Goal: Navigation & Orientation: Find specific page/section

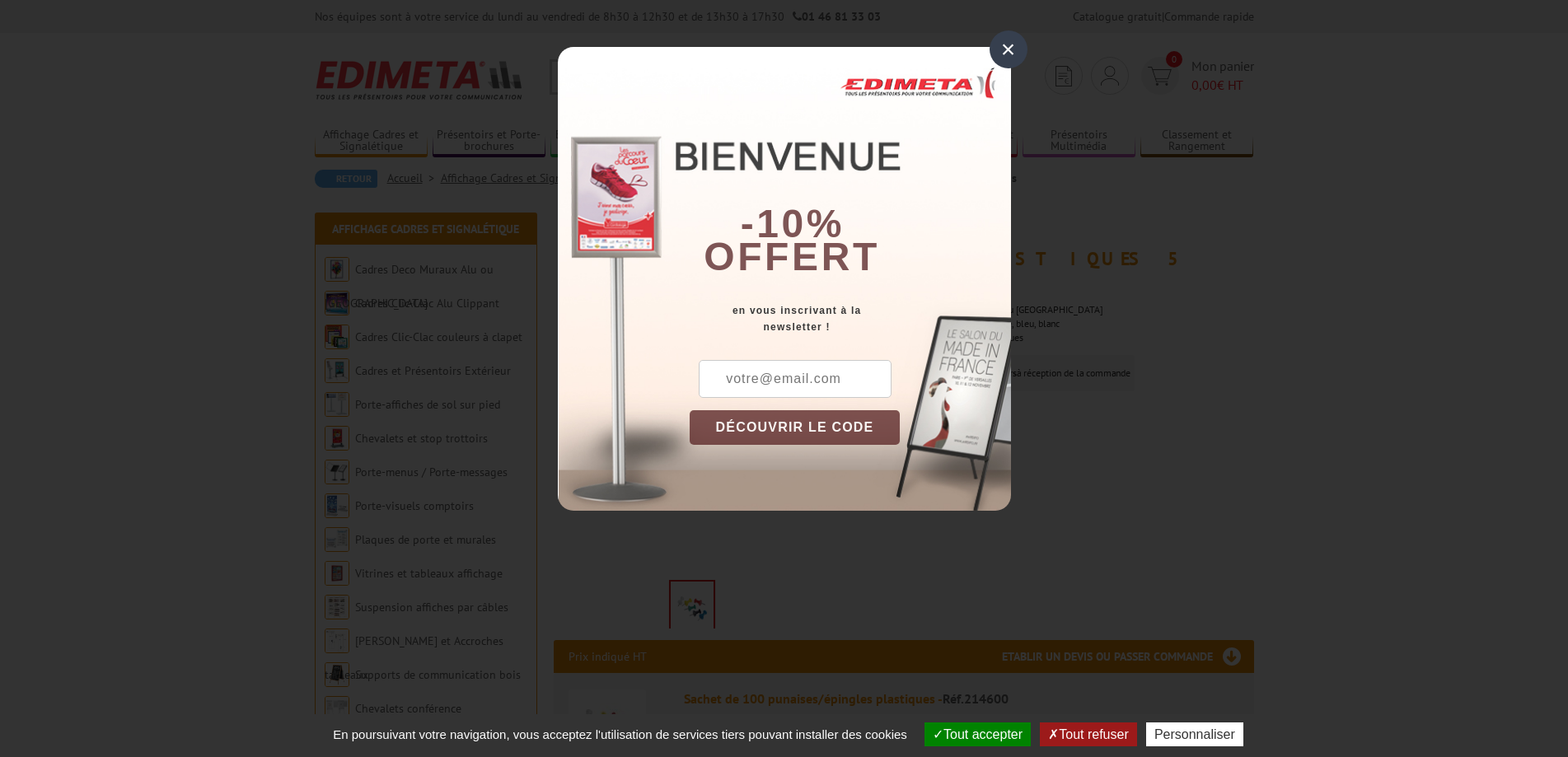
click at [1007, 48] on div "×" at bounding box center [1008, 49] width 37 height 37
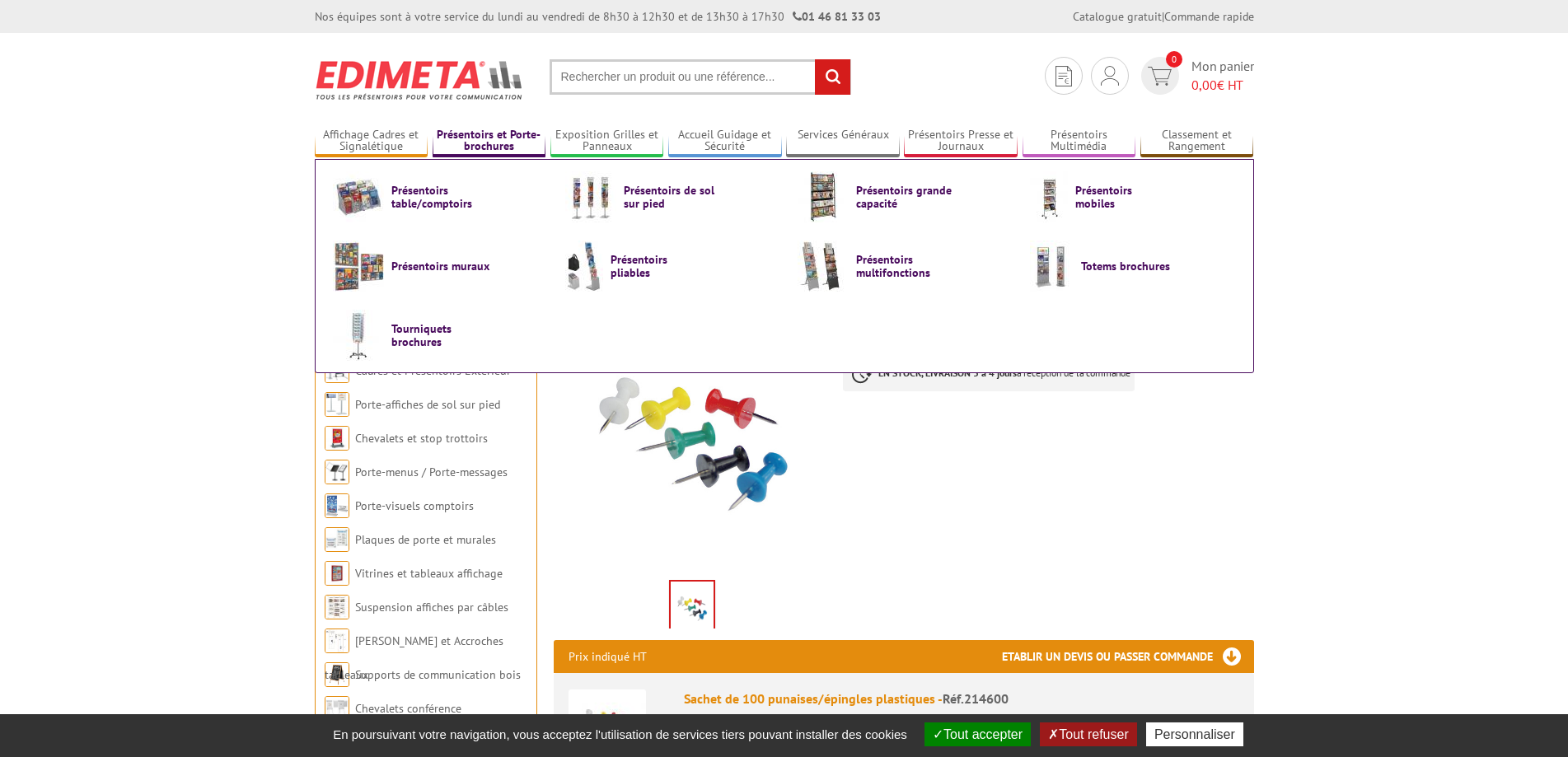
click at [484, 135] on link "Présentoirs et Porte-brochures" at bounding box center [489, 141] width 113 height 27
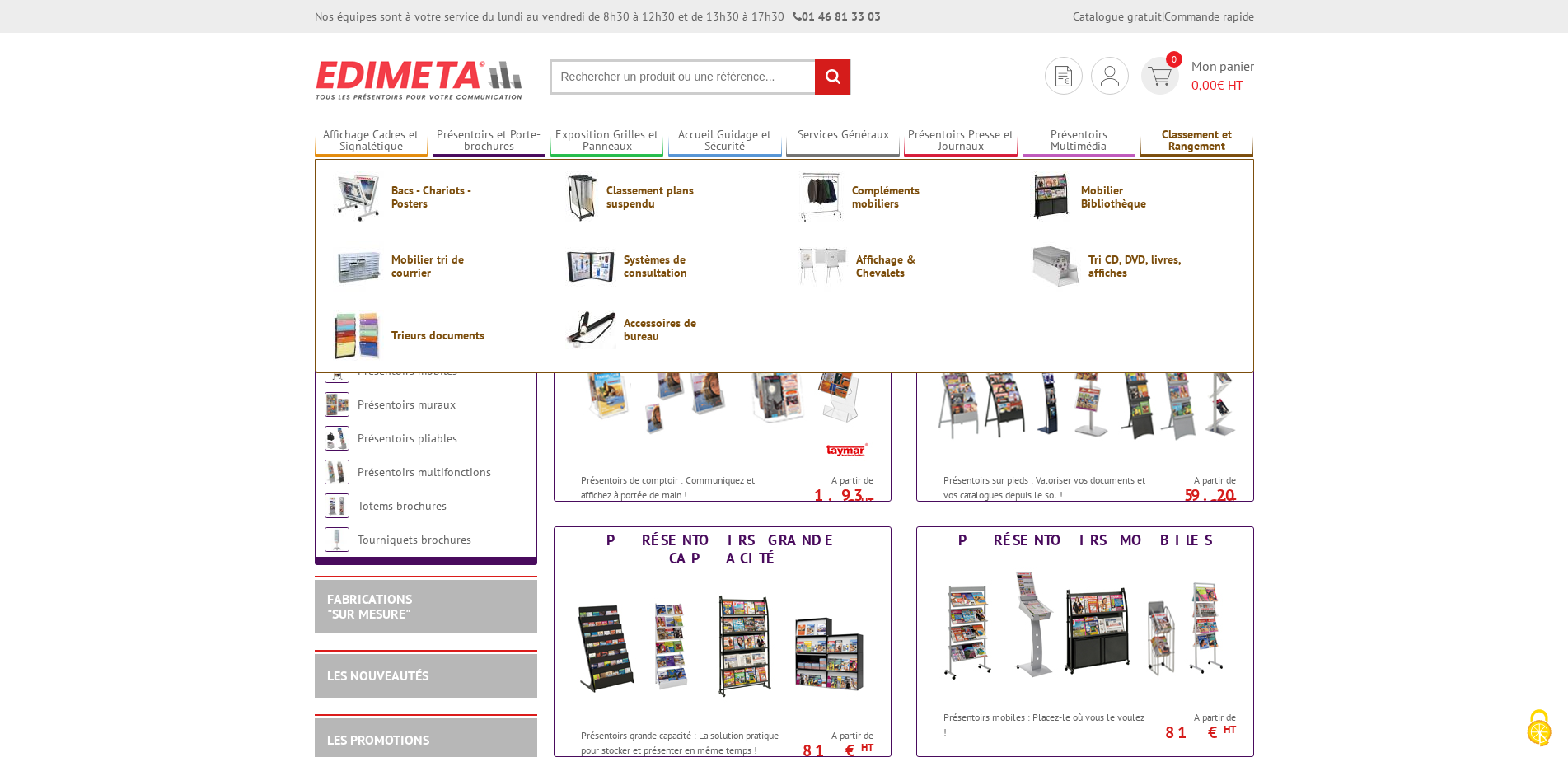
click at [1185, 141] on link "Classement et Rangement" at bounding box center [1197, 141] width 113 height 27
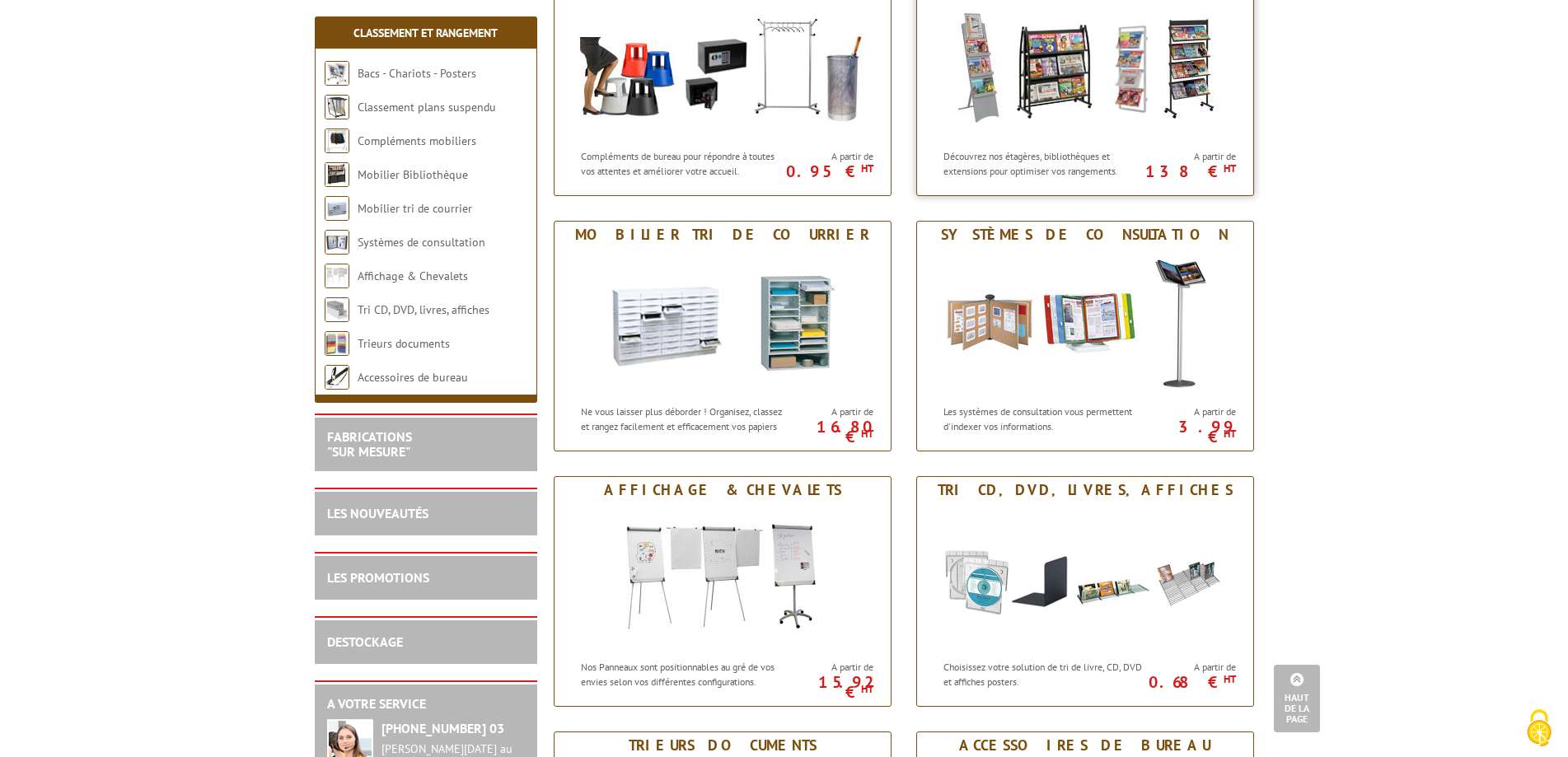
scroll to position [576, 0]
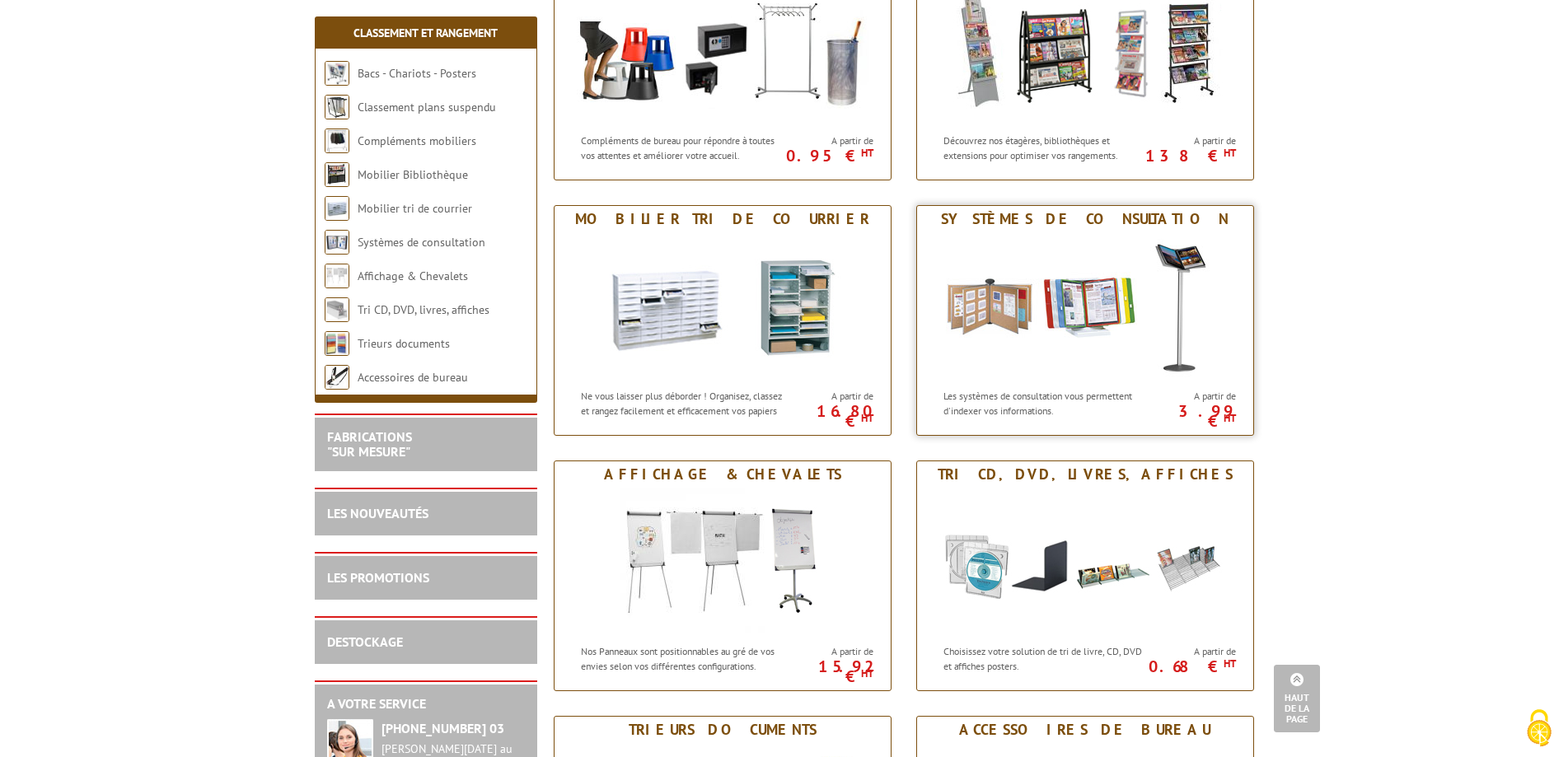
click at [1074, 321] on img at bounding box center [1086, 306] width 305 height 148
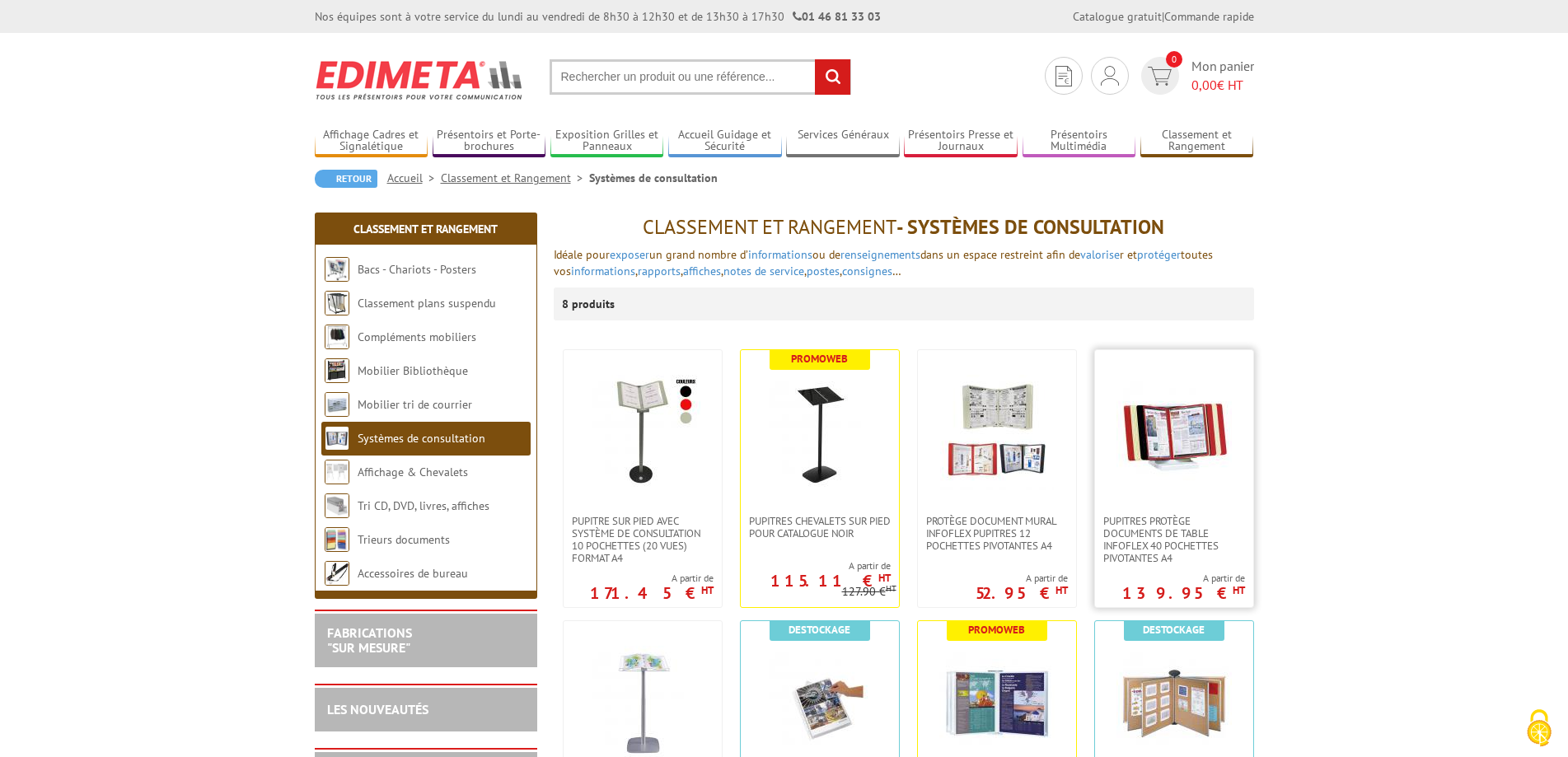
click at [1165, 427] on img at bounding box center [1174, 432] width 115 height 115
